Goal: Check status: Check status

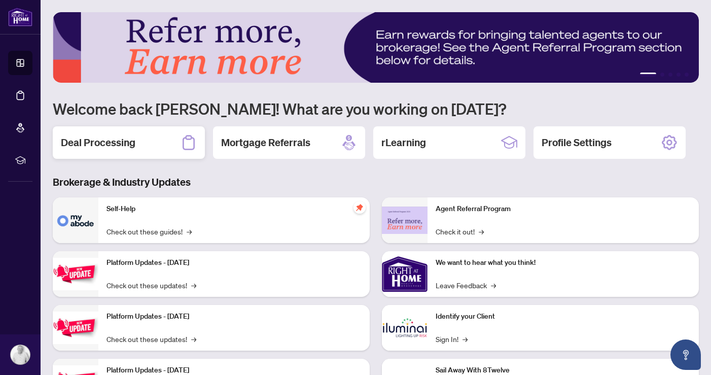
click at [150, 142] on div "Deal Processing" at bounding box center [129, 142] width 152 height 32
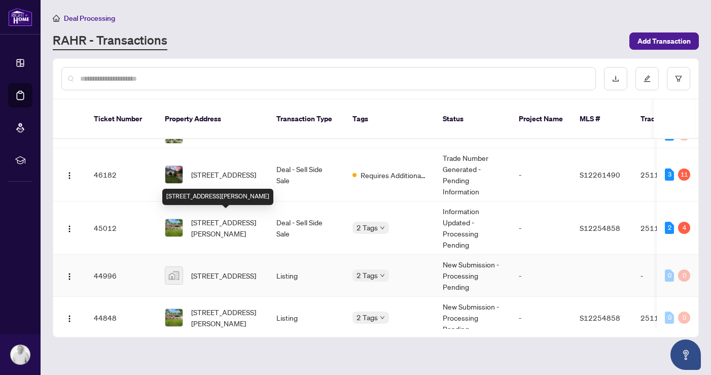
scroll to position [142, 0]
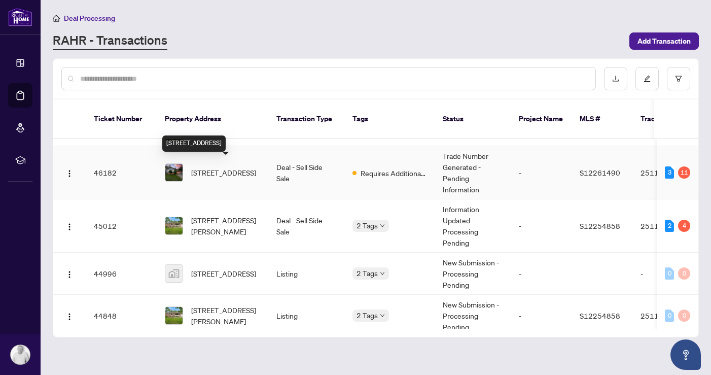
click at [231, 167] on span "[STREET_ADDRESS]" at bounding box center [223, 172] width 65 height 11
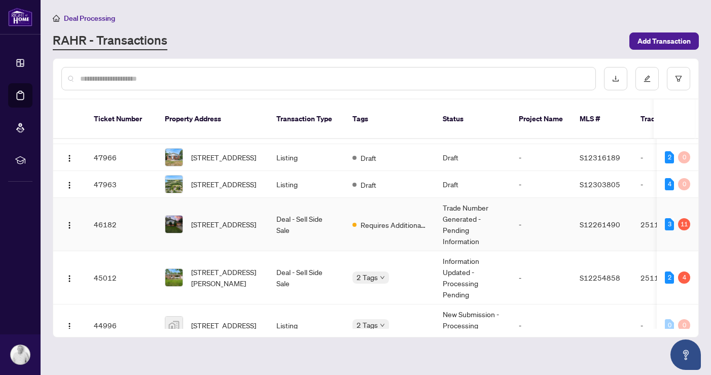
scroll to position [98, 0]
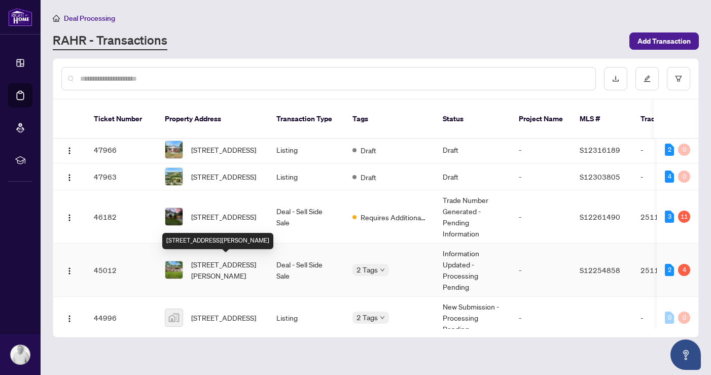
click at [210, 273] on span "[STREET_ADDRESS][PERSON_NAME]" at bounding box center [225, 270] width 69 height 22
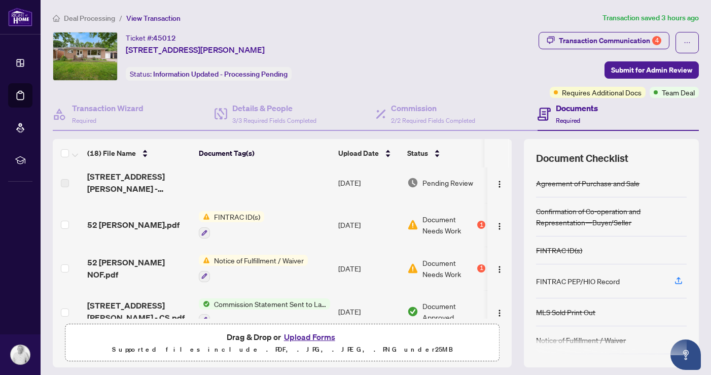
scroll to position [51, 0]
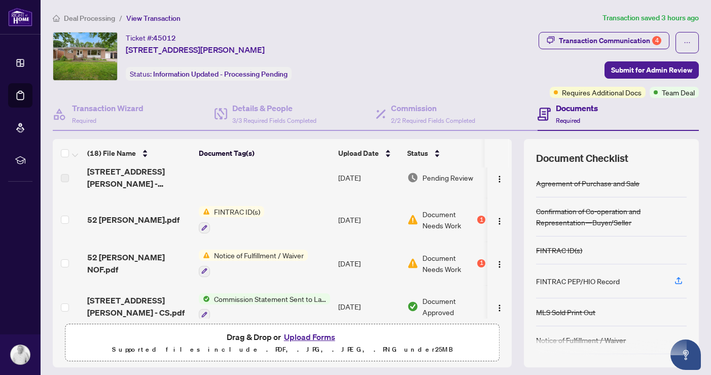
click at [239, 255] on span "Notice of Fulfillment / Waiver" at bounding box center [259, 255] width 98 height 11
click at [481, 260] on div "1" at bounding box center [481, 263] width 8 height 8
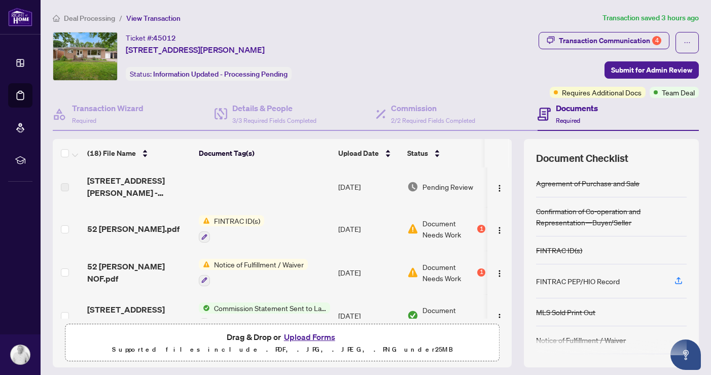
scroll to position [42, 0]
click at [236, 220] on span "FINTRAC ID(s)" at bounding box center [237, 220] width 54 height 11
click at [447, 232] on span "Document Needs Work" at bounding box center [448, 228] width 53 height 22
